Goal: Task Accomplishment & Management: Use online tool/utility

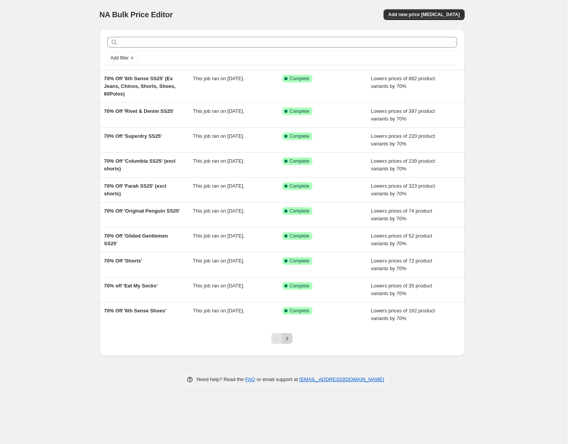
click at [291, 340] on button "Next" at bounding box center [287, 338] width 11 height 11
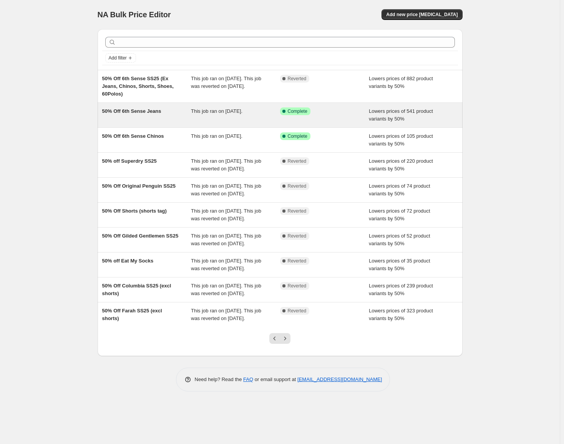
click at [142, 113] on span "50% Off 6th Sense Jeans" at bounding box center [131, 111] width 59 height 6
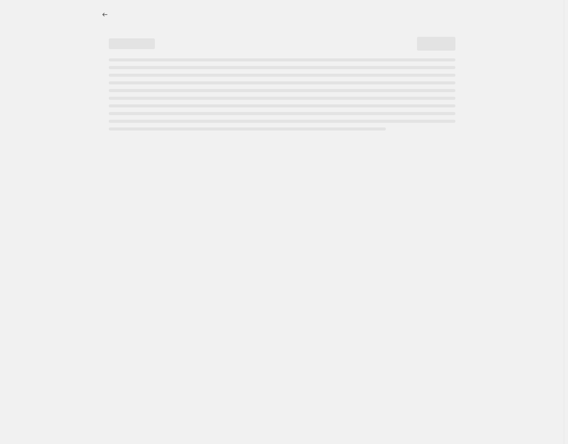
select select "percentage"
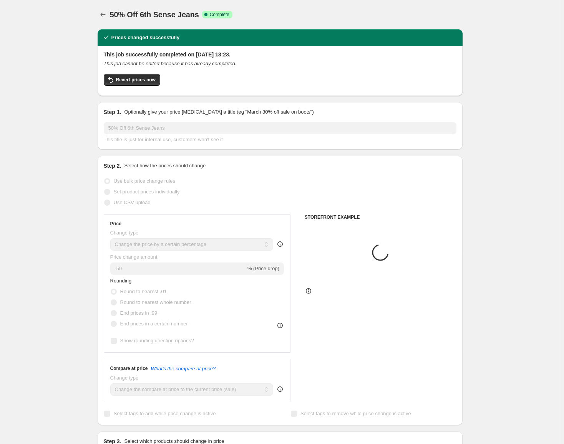
select select "tag"
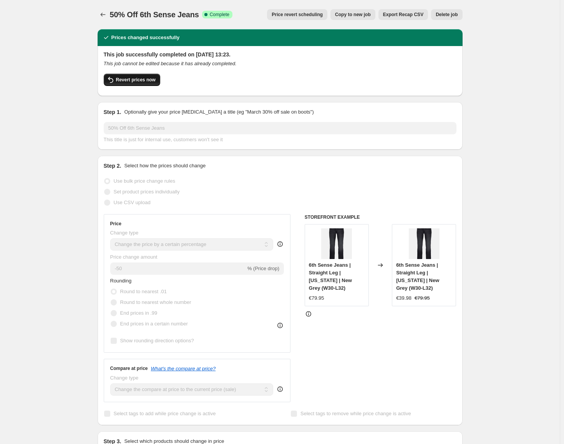
click at [143, 80] on span "Revert prices now" at bounding box center [136, 80] width 40 height 6
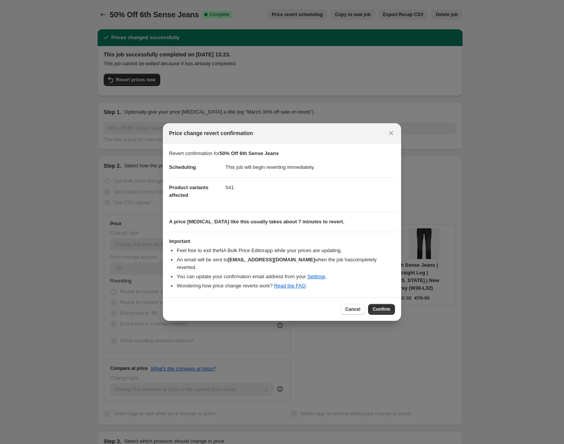
drag, startPoint x: 384, startPoint y: 304, endPoint x: 168, endPoint y: 143, distance: 269.3
click at [384, 307] on span "Confirm" at bounding box center [382, 310] width 18 height 6
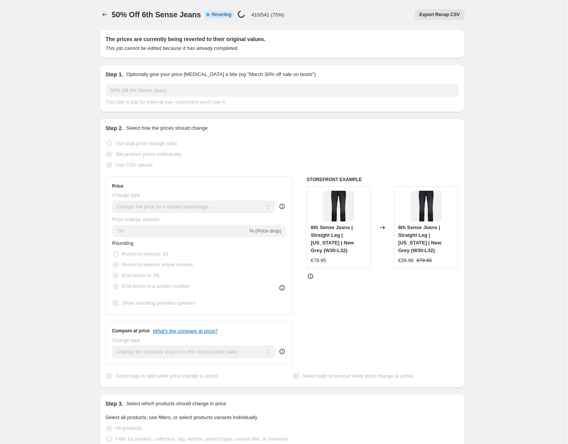
select select "percentage"
select select "tag"
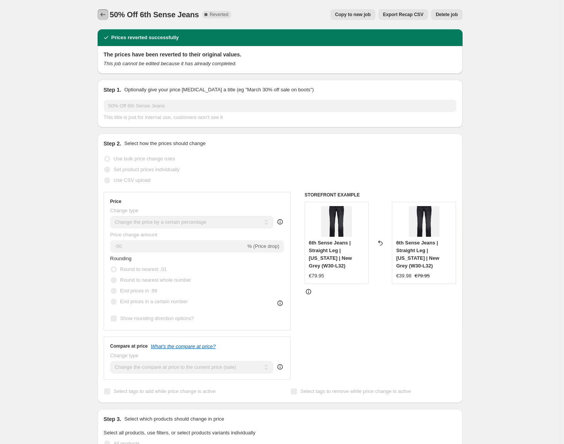
click at [104, 12] on icon "Price change jobs" at bounding box center [103, 15] width 8 height 8
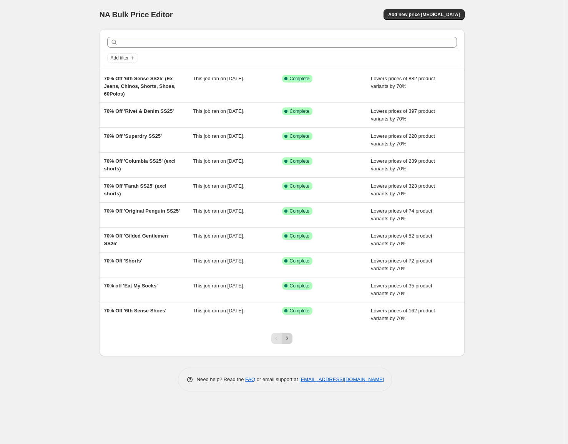
click at [288, 337] on icon "Next" at bounding box center [287, 339] width 8 height 8
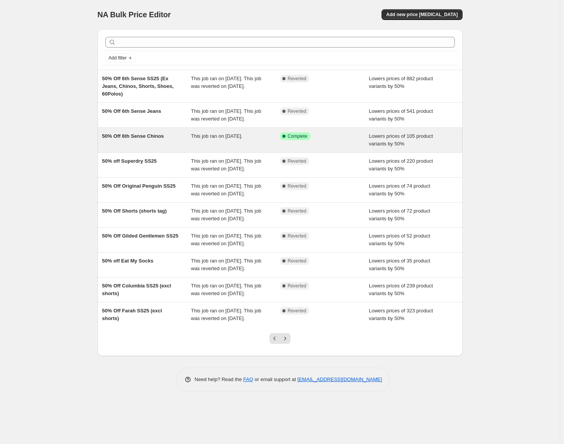
click at [137, 139] on span "50% Off 6th Sense Chinos" at bounding box center [133, 136] width 62 height 6
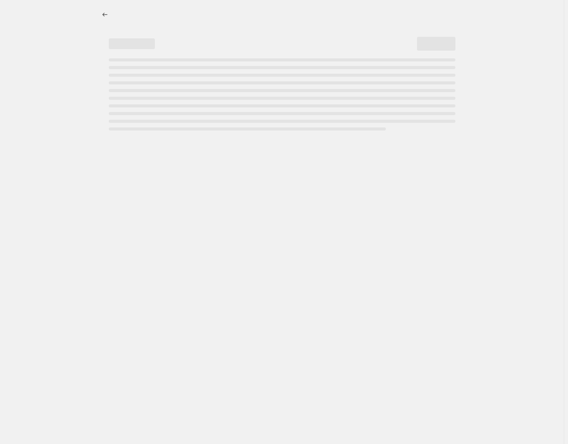
select select "percentage"
select select "tag"
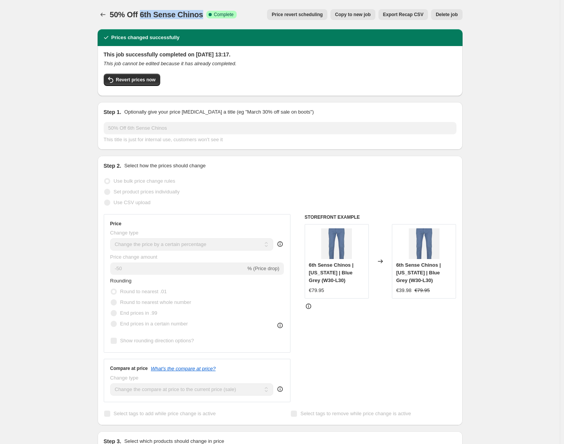
drag, startPoint x: 144, startPoint y: 15, endPoint x: 204, endPoint y: 18, distance: 60.0
click at [204, 18] on div "50% Off 6th Sense Chinos Success Complete Complete" at bounding box center [173, 14] width 127 height 11
copy span "6th Sense Chinos"
click at [123, 80] on span "Revert prices now" at bounding box center [136, 80] width 40 height 6
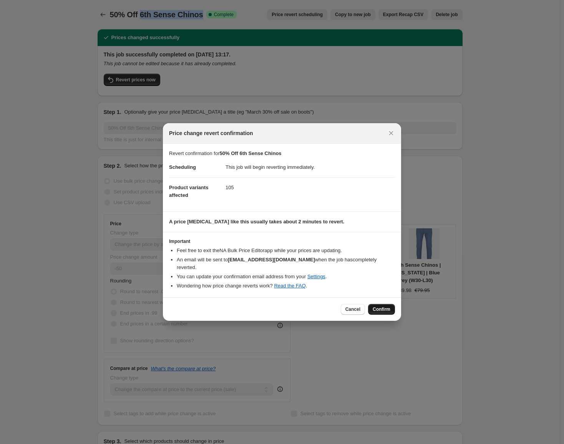
click at [383, 307] on span "Confirm" at bounding box center [382, 310] width 18 height 6
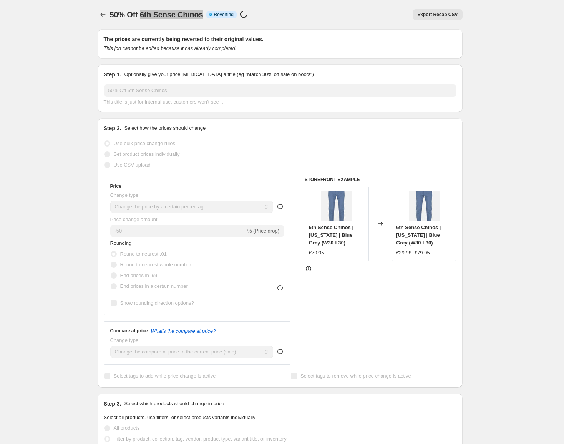
select select "percentage"
select select "tag"
